Goal: Obtain resource: Download file/media

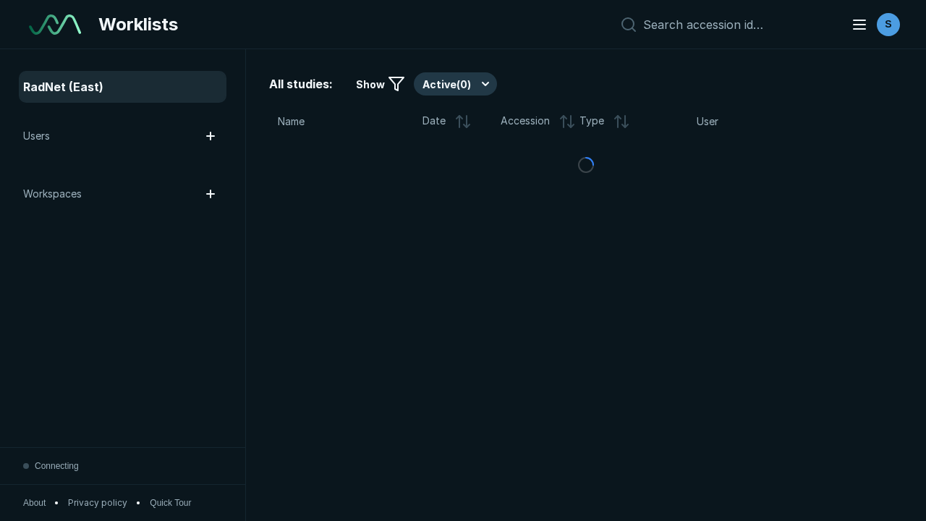
scroll to position [3952, 6028]
